Goal: Information Seeking & Learning: Understand process/instructions

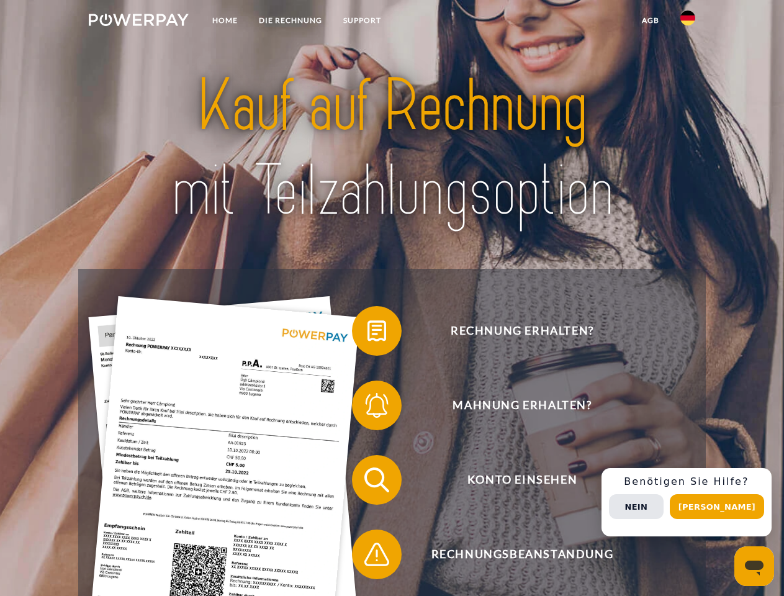
click at [138, 22] on img at bounding box center [139, 20] width 100 height 12
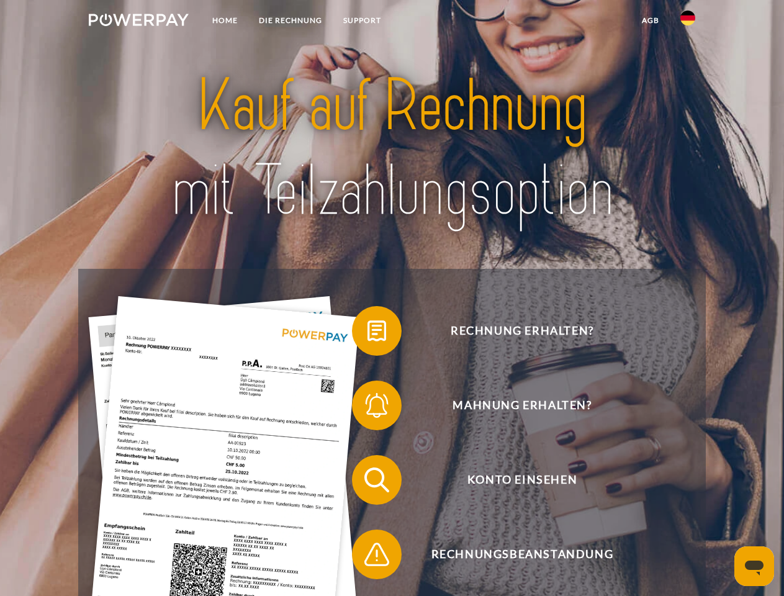
click at [687, 22] on img at bounding box center [687, 18] width 15 height 15
click at [650, 20] on link "agb" at bounding box center [650, 20] width 38 height 22
click at [367, 333] on span at bounding box center [358, 331] width 62 height 62
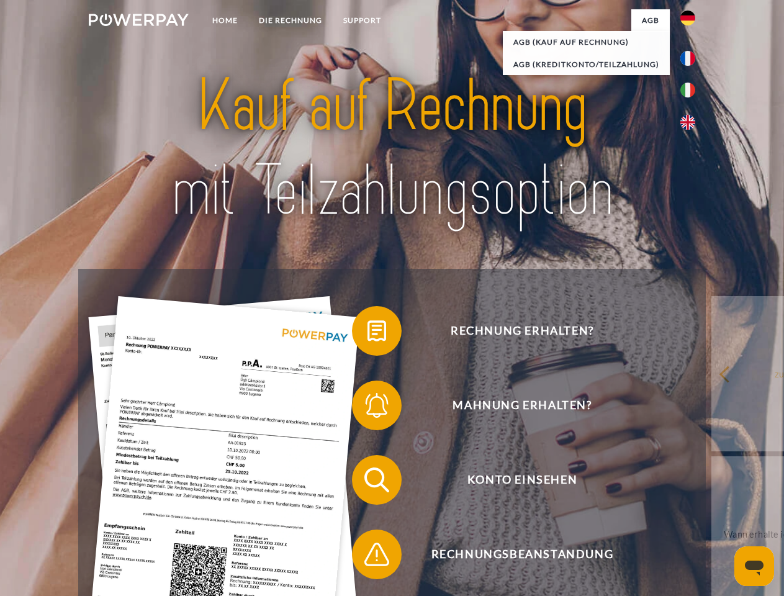
click at [367, 408] on div "Rechnung erhalten? Mahnung erhalten? Konto einsehen" at bounding box center [391, 517] width 627 height 496
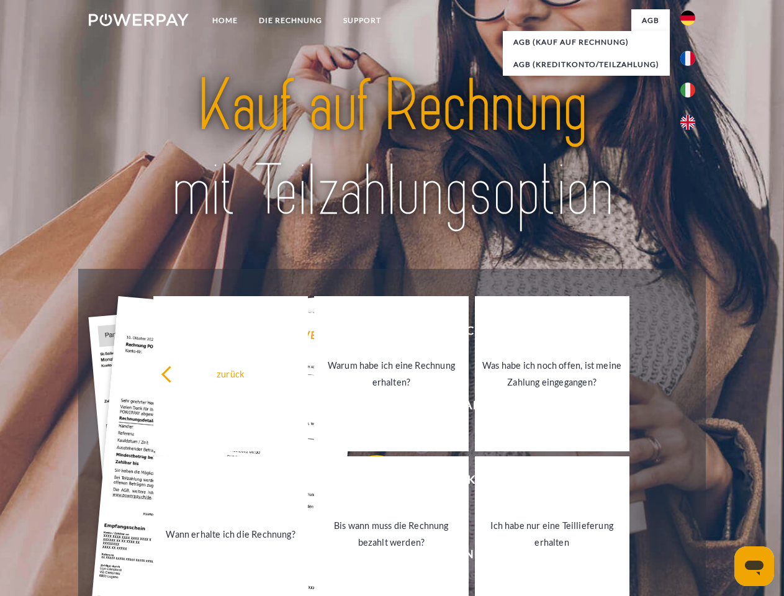
click at [367, 482] on link "Bis wann muss die Rechnung bezahlt werden?" at bounding box center [391, 533] width 154 height 155
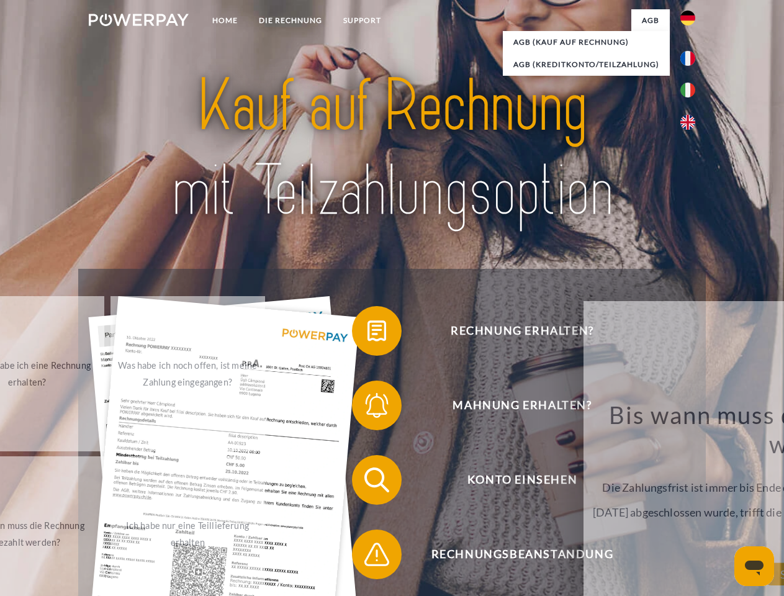
click at [367, 557] on span at bounding box center [358, 554] width 62 height 62
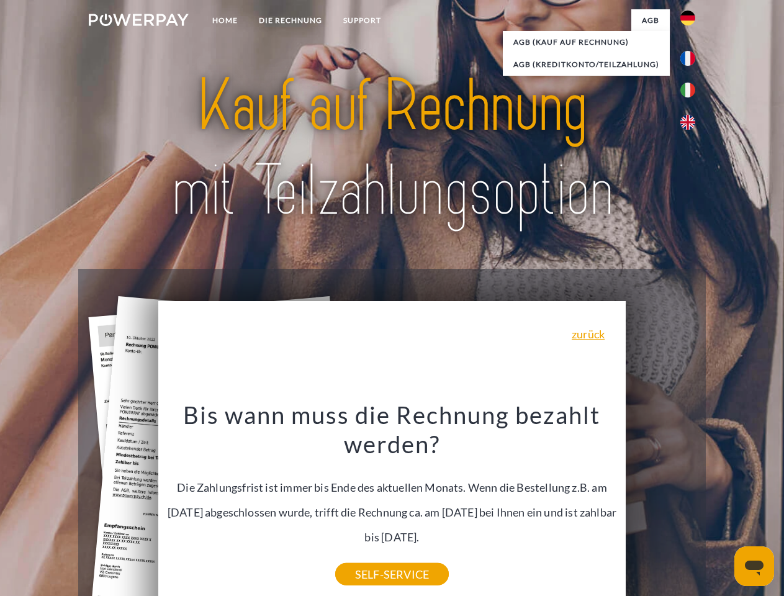
click at [691, 502] on div "Rechnung erhalten? Mahnung erhalten? Konto einsehen" at bounding box center [391, 517] width 627 height 496
click at [660, 504] on span "Konto einsehen" at bounding box center [522, 480] width 304 height 50
click at [721, 506] on header "Home DIE RECHNUNG SUPPORT" at bounding box center [392, 428] width 784 height 857
